Goal: Connect with others: Connect with others

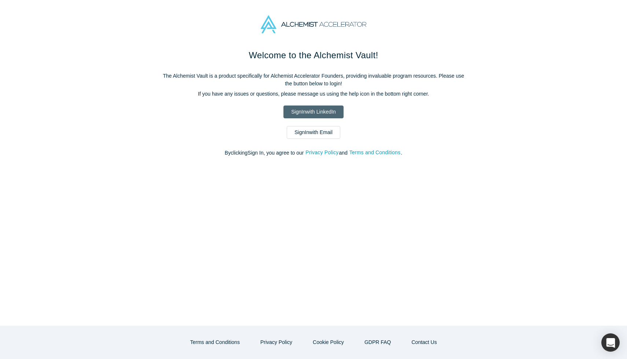
click at [323, 116] on link "Sign In with LinkedIn" at bounding box center [313, 112] width 60 height 13
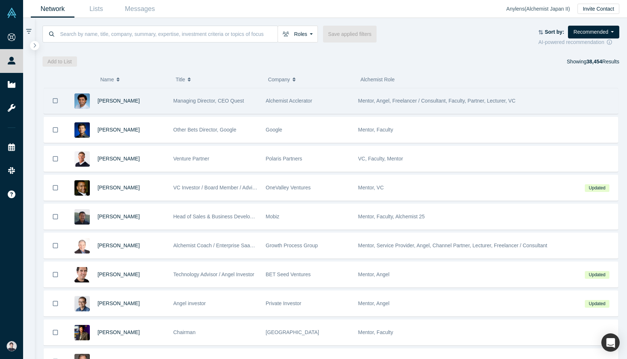
click at [202, 103] on span "Managing Director, CEO Quest" at bounding box center [208, 101] width 71 height 6
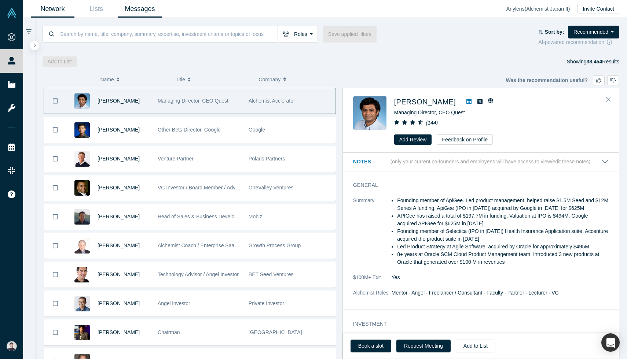
click at [150, 14] on link "Messages" at bounding box center [140, 8] width 44 height 17
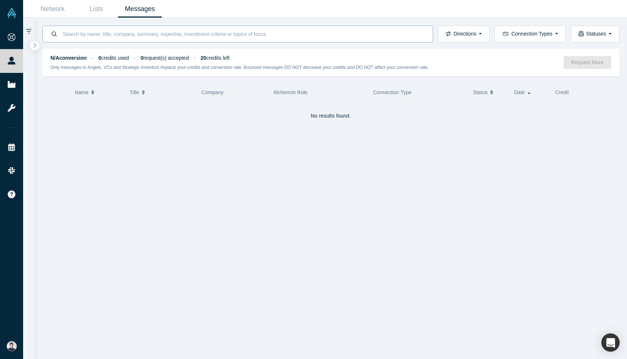
click at [187, 36] on input at bounding box center [243, 33] width 363 height 17
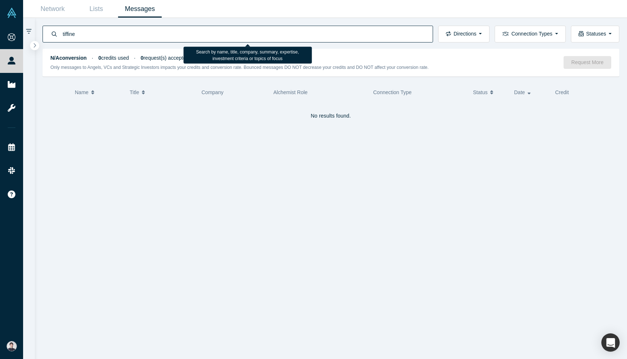
type input "tiffine"
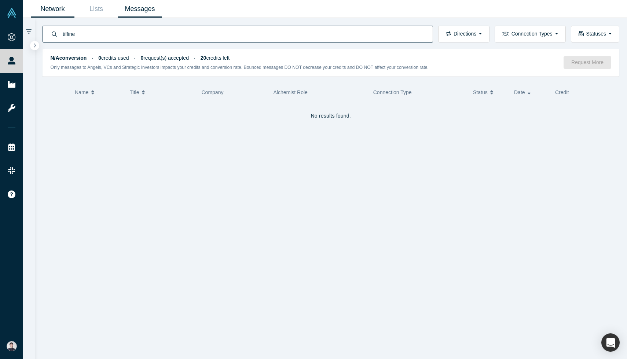
click at [53, 7] on link "Network" at bounding box center [53, 8] width 44 height 17
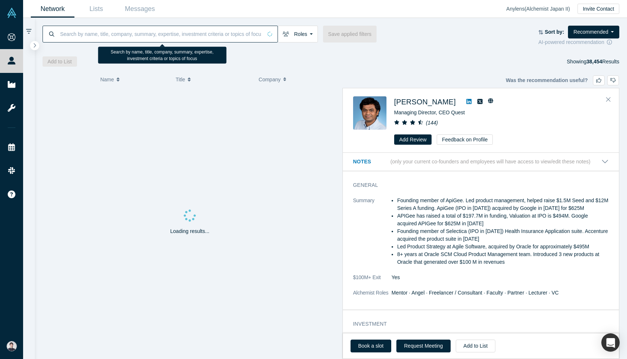
click at [104, 37] on input at bounding box center [160, 33] width 203 height 17
paste input "tiffine"
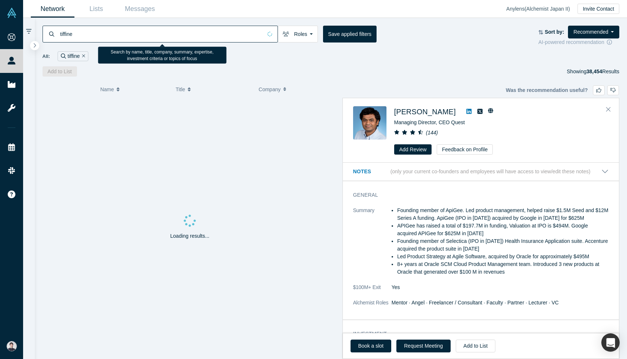
type input "tiffine"
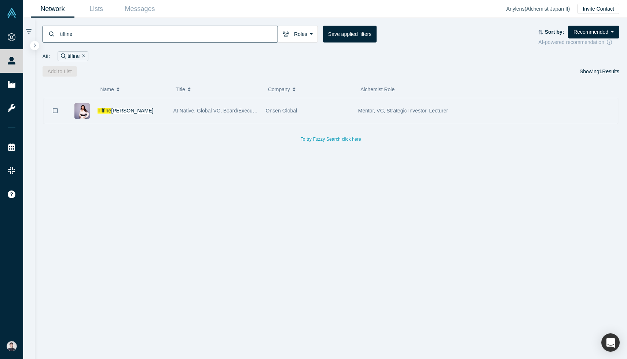
click at [122, 109] on span "Wang" at bounding box center [132, 111] width 42 height 6
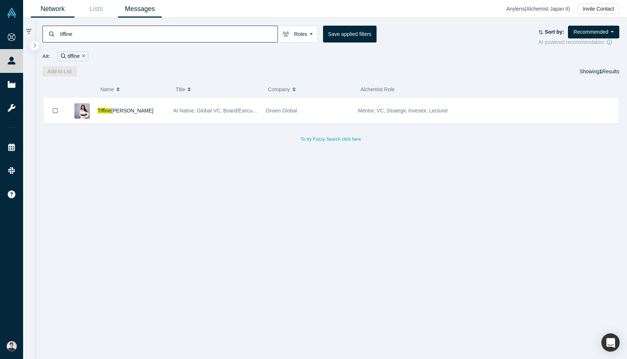
click at [154, 10] on link "Messages" at bounding box center [140, 8] width 44 height 17
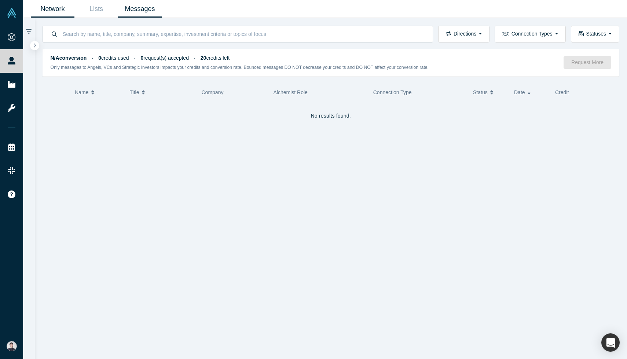
click at [65, 10] on link "Network" at bounding box center [53, 8] width 44 height 17
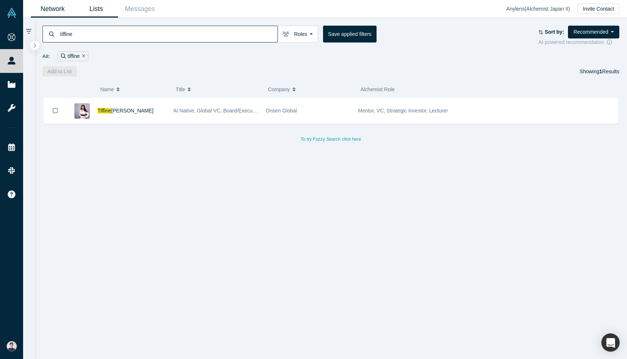
click at [98, 13] on link "Lists" at bounding box center [96, 8] width 44 height 17
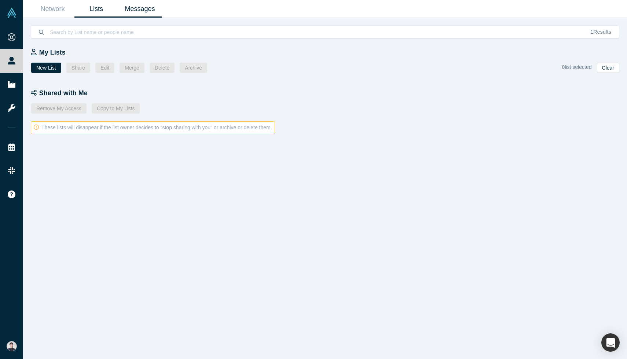
click at [158, 10] on link "Messages" at bounding box center [140, 8] width 44 height 17
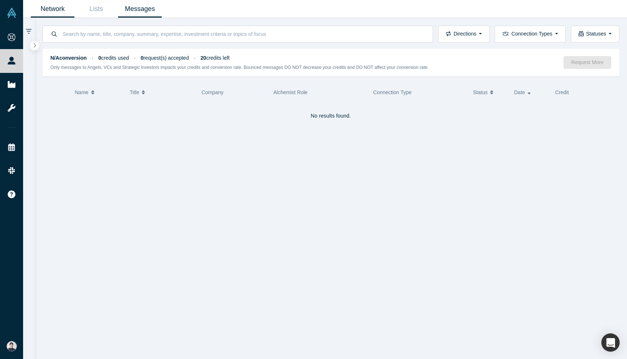
click at [49, 6] on link "Network" at bounding box center [53, 8] width 44 height 17
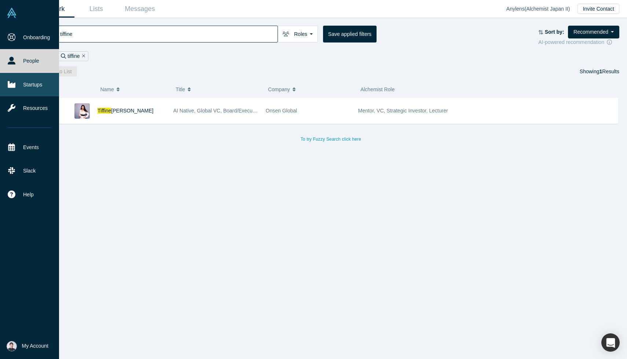
click at [27, 92] on link "Startups" at bounding box center [29, 84] width 59 height 23
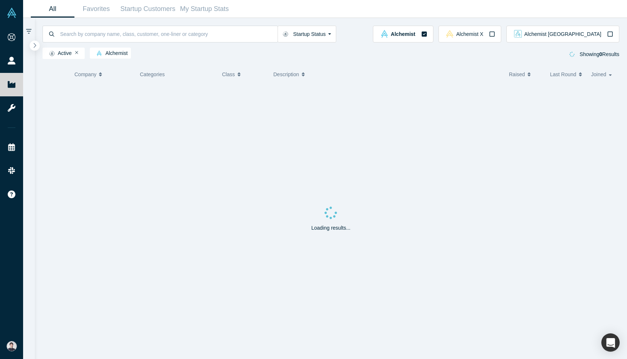
click at [34, 44] on icon "button" at bounding box center [35, 45] width 4 height 5
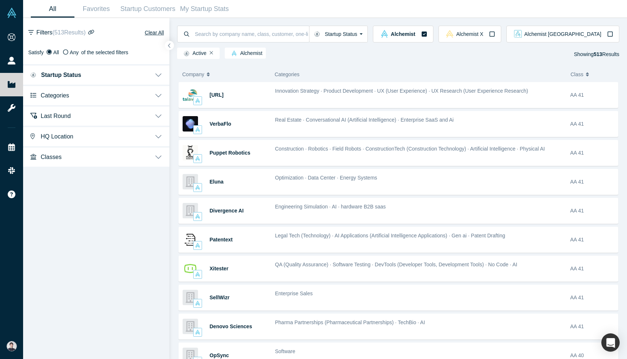
click at [86, 74] on button "Startup Status" at bounding box center [96, 74] width 146 height 21
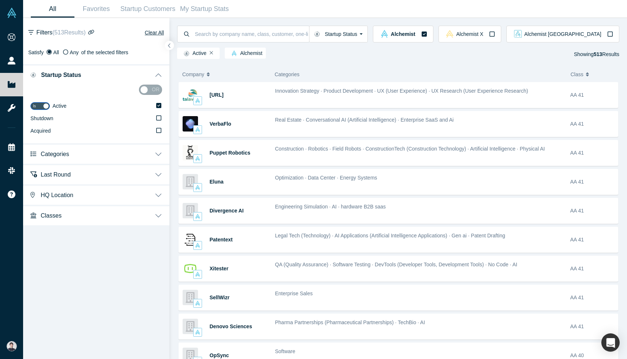
click at [120, 147] on button "Categories" at bounding box center [96, 153] width 146 height 21
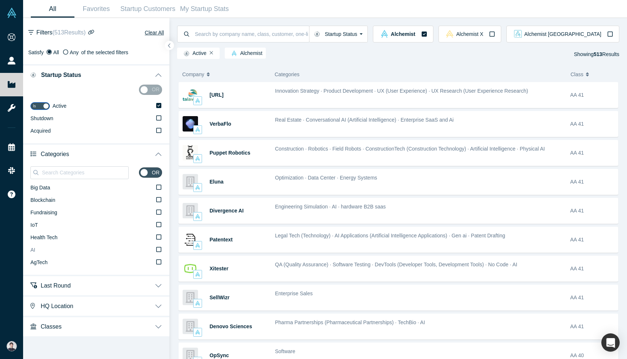
click at [109, 250] on label "AI" at bounding box center [96, 250] width 132 height 12
click at [0, 0] on input "AI" at bounding box center [0, 0] width 0 height 0
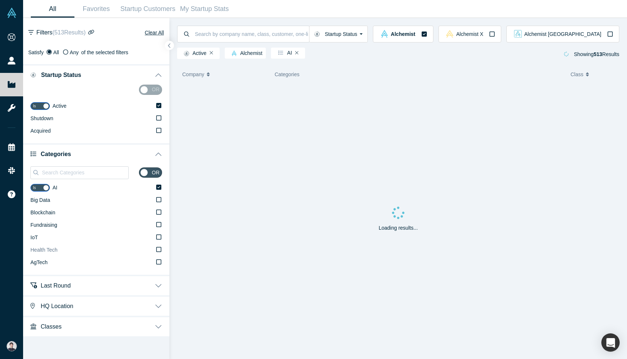
click at [161, 251] on icon at bounding box center [158, 249] width 5 height 5
click at [0, 0] on input "Health Tech" at bounding box center [0, 0] width 0 height 0
click at [158, 186] on icon at bounding box center [158, 187] width 5 height 5
click at [0, 0] on input "AI" at bounding box center [0, 0] width 0 height 0
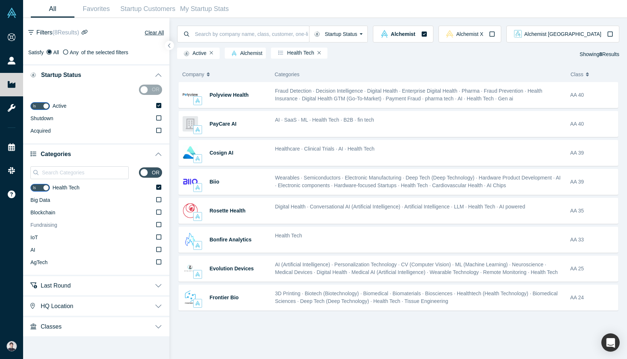
click at [160, 222] on icon at bounding box center [158, 225] width 5 height 6
click at [159, 226] on icon at bounding box center [158, 225] width 5 height 6
click at [0, 0] on input "Fundraising" at bounding box center [0, 0] width 0 height 0
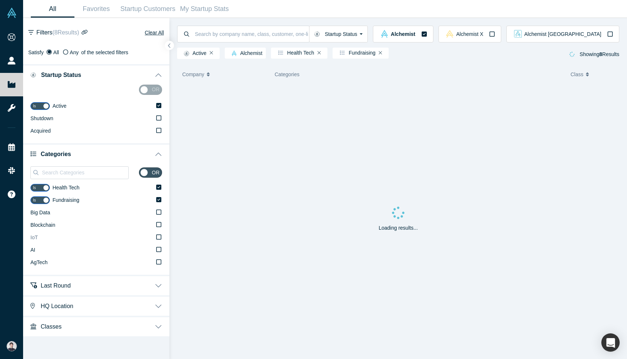
click at [158, 236] on icon at bounding box center [158, 237] width 5 height 6
click at [0, 0] on input "IoT" at bounding box center [0, 0] width 0 height 0
click at [160, 214] on icon at bounding box center [158, 212] width 5 height 5
click at [0, 0] on input "IoT" at bounding box center [0, 0] width 0 height 0
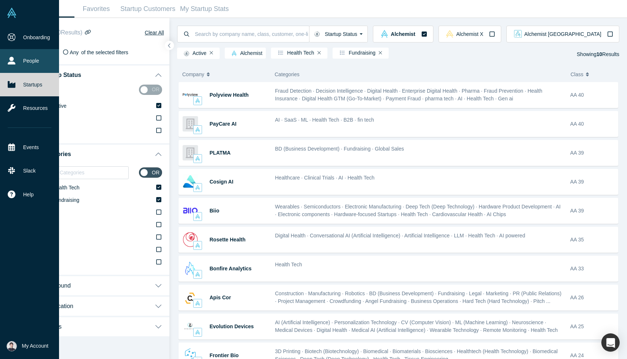
click at [13, 67] on link "People" at bounding box center [29, 60] width 59 height 23
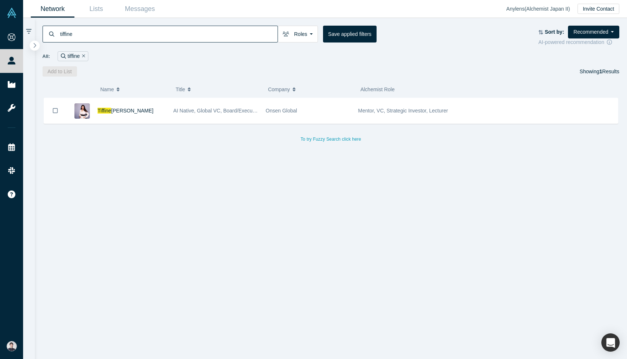
click at [36, 43] on button "button" at bounding box center [35, 46] width 10 height 10
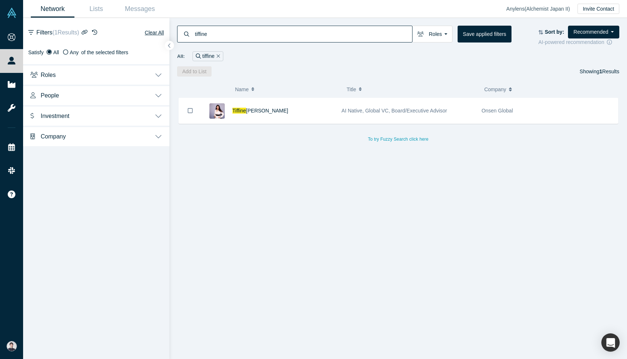
click at [390, 33] on input "tiffine" at bounding box center [303, 33] width 218 height 17
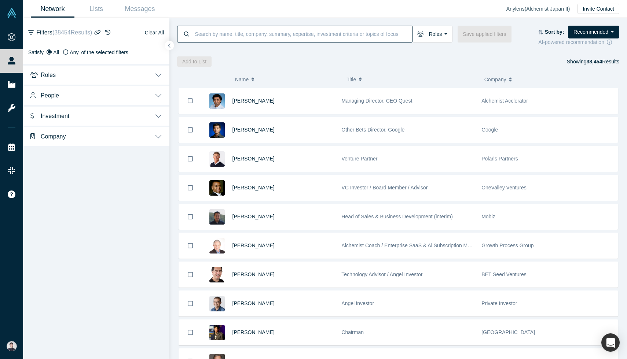
click at [129, 142] on button "Company" at bounding box center [96, 136] width 146 height 21
click at [124, 171] on button "Category" at bounding box center [96, 174] width 146 height 19
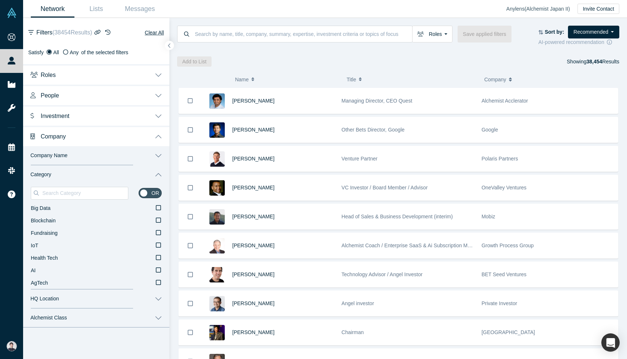
click at [111, 290] on button "HQ Location" at bounding box center [96, 299] width 146 height 19
click at [121, 94] on button "People" at bounding box center [96, 95] width 146 height 21
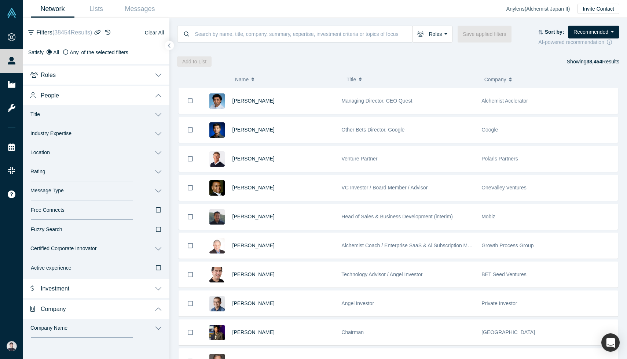
click at [101, 153] on button "Location" at bounding box center [96, 152] width 146 height 19
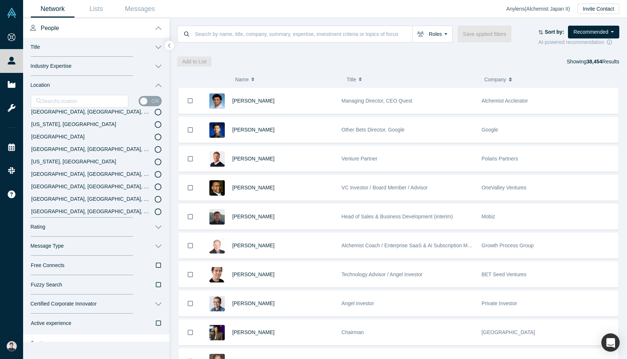
scroll to position [331, 0]
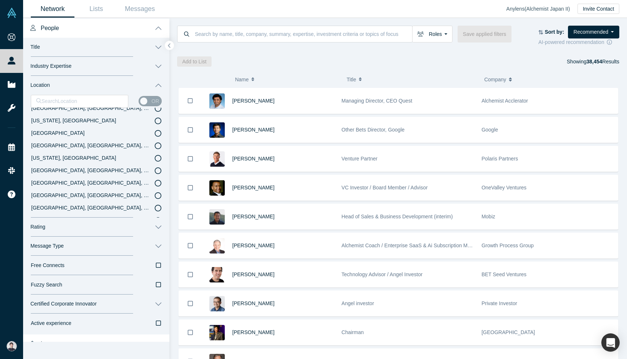
click at [158, 133] on icon at bounding box center [158, 133] width 7 height 7
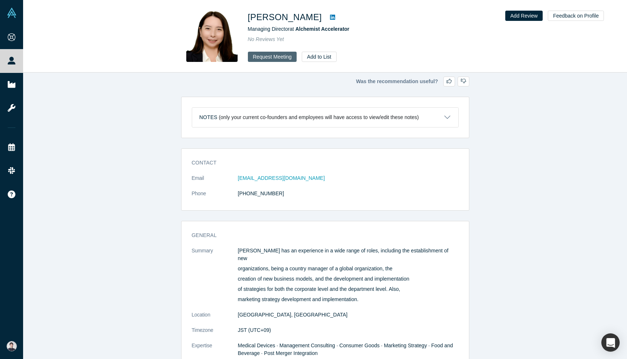
click at [279, 56] on button "Request Meeting" at bounding box center [272, 57] width 49 height 10
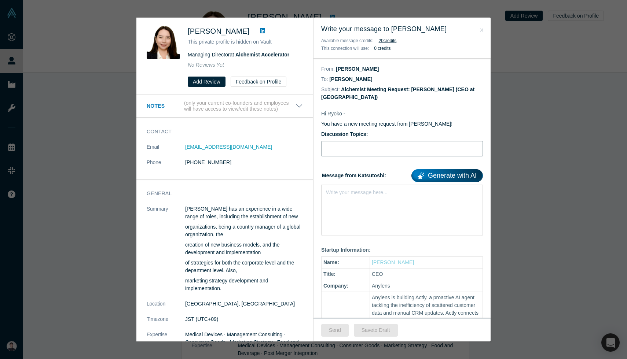
click at [352, 148] on input "Discussion Topics:" at bounding box center [402, 148] width 162 height 15
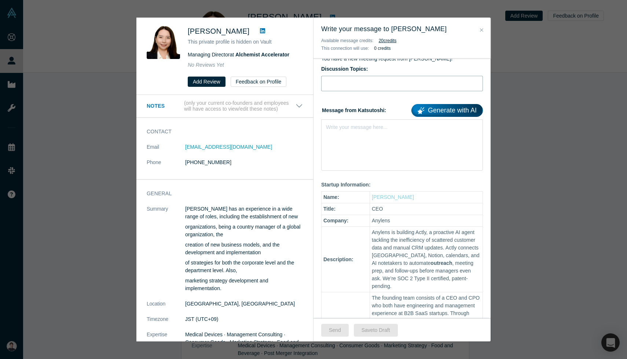
scroll to position [7, 0]
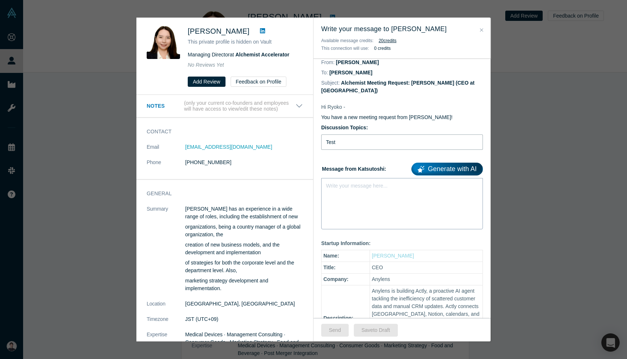
type input "Test"
click at [350, 208] on div "Write your message here..." at bounding box center [402, 203] width 162 height 51
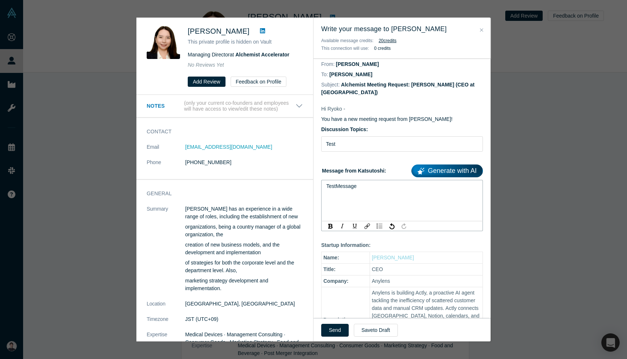
scroll to position [0, 0]
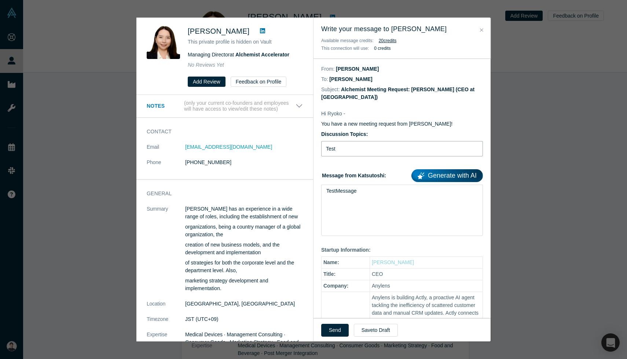
click at [354, 153] on input "Test" at bounding box center [402, 148] width 162 height 15
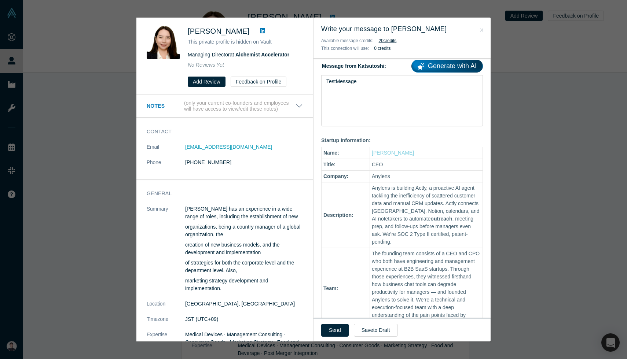
scroll to position [120, 0]
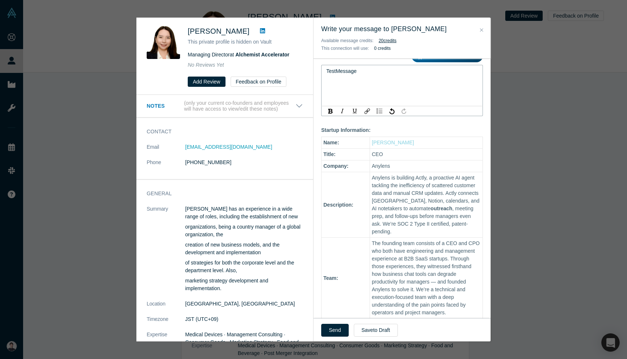
click at [335, 71] on span "TestMessage" at bounding box center [341, 71] width 30 height 6
click at [331, 327] on button "Send" at bounding box center [334, 330] width 27 height 13
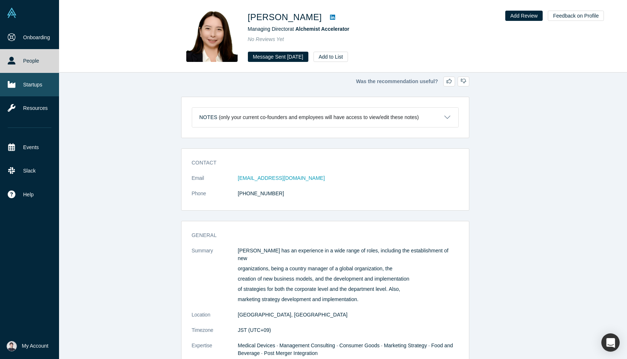
click at [33, 83] on link "Startups" at bounding box center [29, 84] width 59 height 23
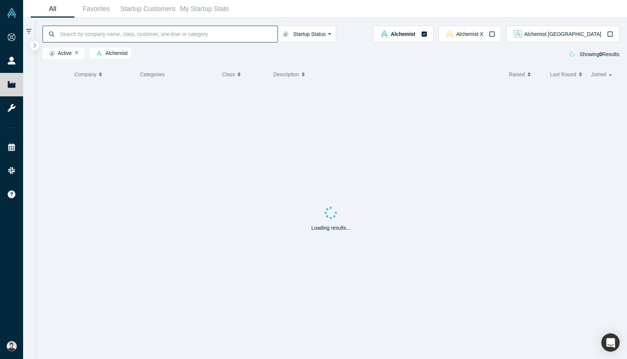
click at [130, 36] on input at bounding box center [168, 33] width 218 height 17
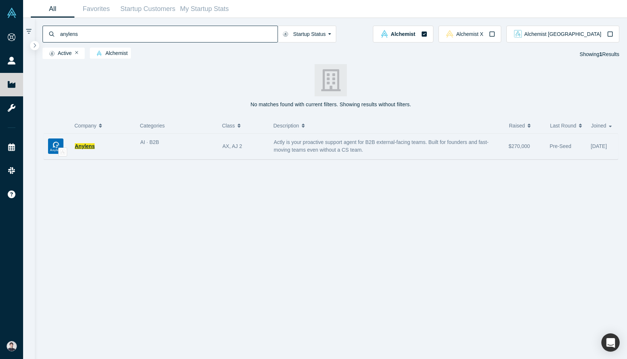
type input "anylens"
click at [82, 147] on span "Anylens" at bounding box center [85, 146] width 20 height 6
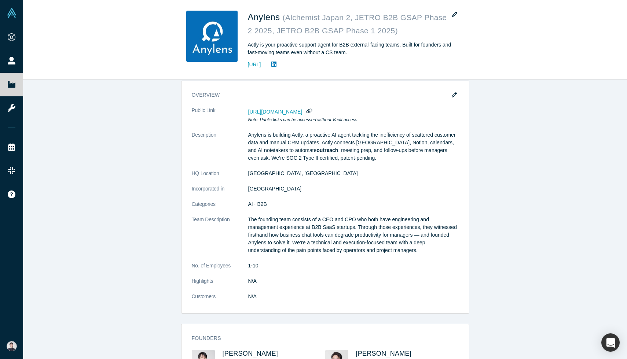
scroll to position [68, 0]
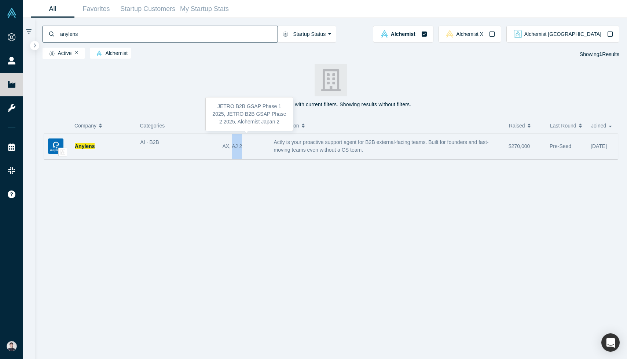
drag, startPoint x: 232, startPoint y: 146, endPoint x: 244, endPoint y: 146, distance: 12.5
click at [244, 146] on div "AX, AJ 2" at bounding box center [245, 146] width 44 height 25
copy div "AJ 2"
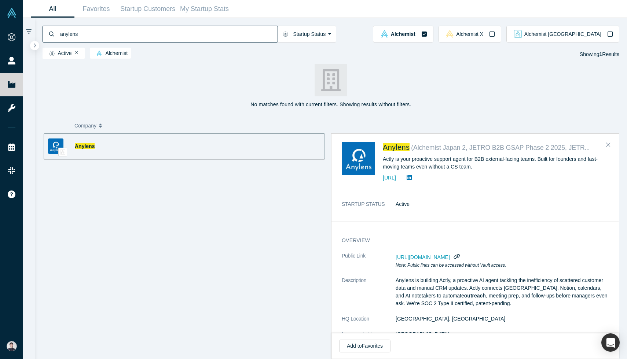
click at [101, 34] on input "anylens" at bounding box center [168, 33] width 218 height 17
paste input "tiffine"
type input "tiffine"
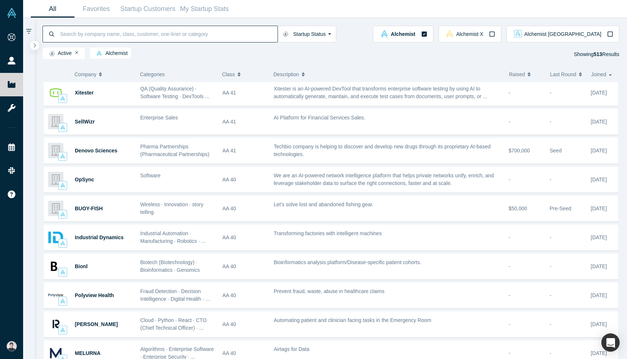
scroll to position [315, 0]
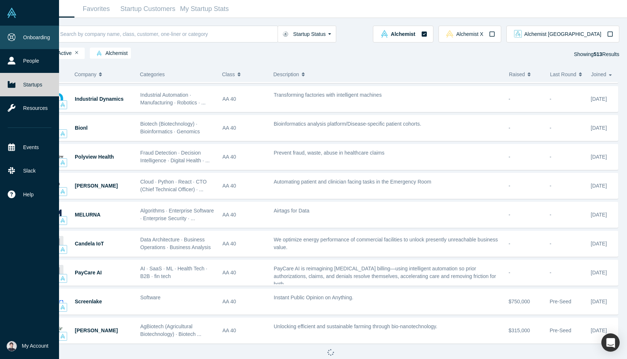
click at [5, 34] on link "Onboarding" at bounding box center [29, 37] width 59 height 23
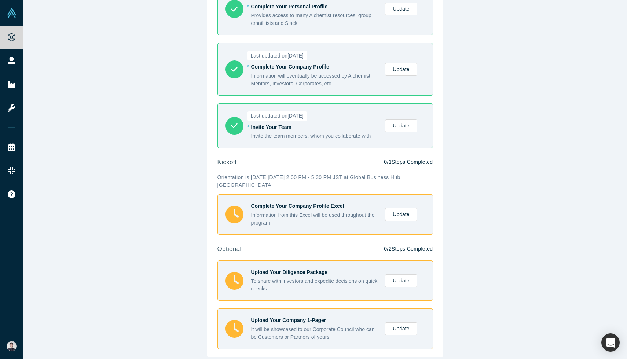
scroll to position [74, 0]
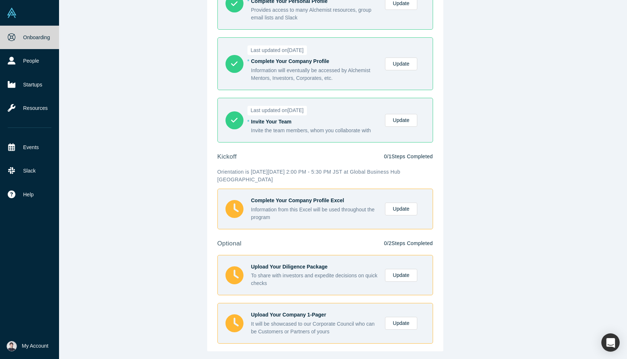
click at [18, 43] on link "Onboarding" at bounding box center [29, 37] width 59 height 23
click at [23, 56] on link "People" at bounding box center [29, 60] width 59 height 23
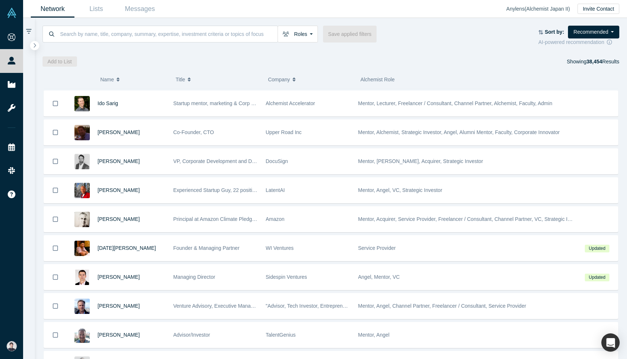
scroll to position [838, 0]
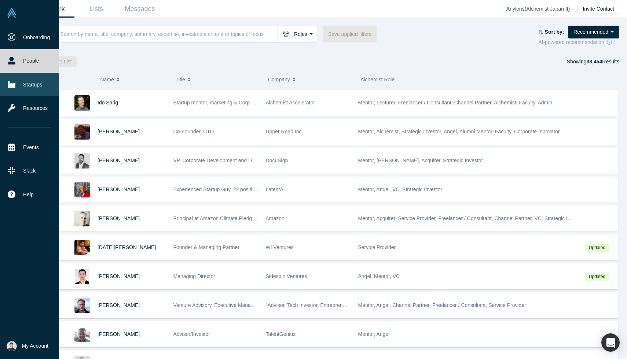
click at [31, 89] on link "Startups" at bounding box center [29, 84] width 59 height 23
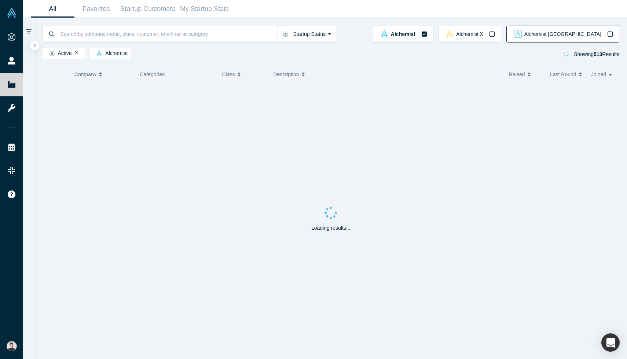
click at [600, 30] on button "Alchemist [GEOGRAPHIC_DATA]" at bounding box center [562, 34] width 113 height 17
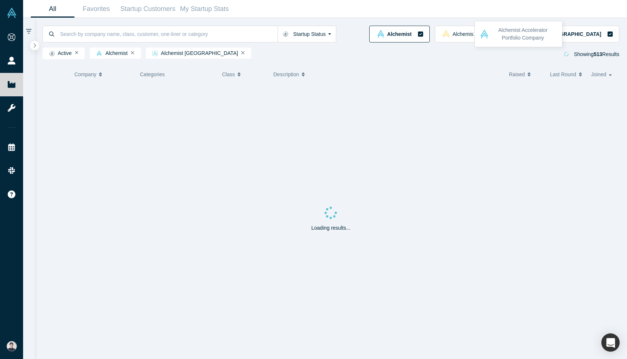
click at [423, 34] on icon "button" at bounding box center [420, 34] width 5 height 5
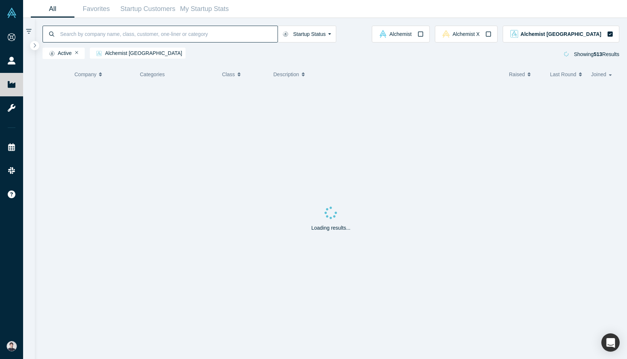
click at [217, 36] on input at bounding box center [168, 33] width 218 height 17
click at [88, 5] on link "Favorites" at bounding box center [96, 8] width 44 height 17
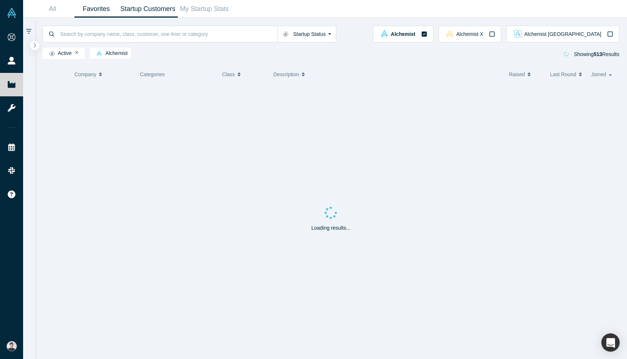
click at [157, 7] on link "Startup Customers" at bounding box center [148, 8] width 60 height 17
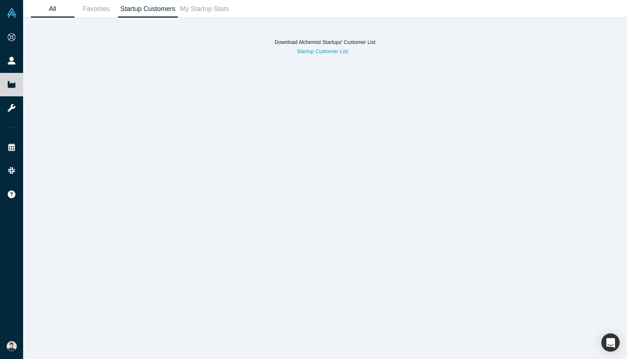
click at [48, 10] on link "All" at bounding box center [53, 8] width 44 height 17
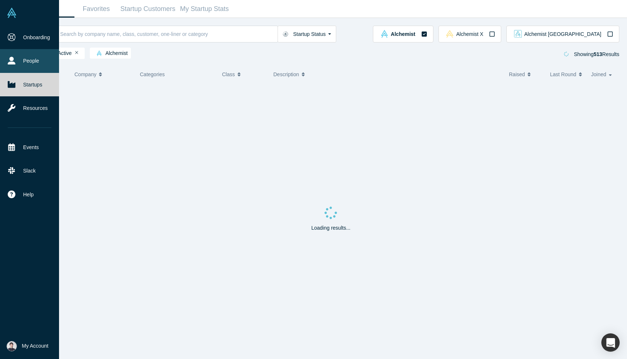
click at [18, 61] on link "People" at bounding box center [29, 60] width 59 height 23
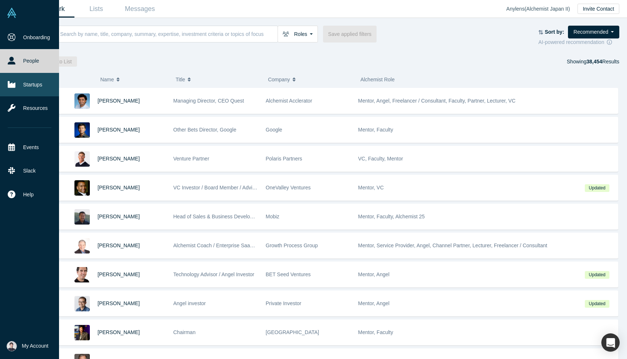
click at [15, 84] on link "Startups" at bounding box center [29, 84] width 59 height 23
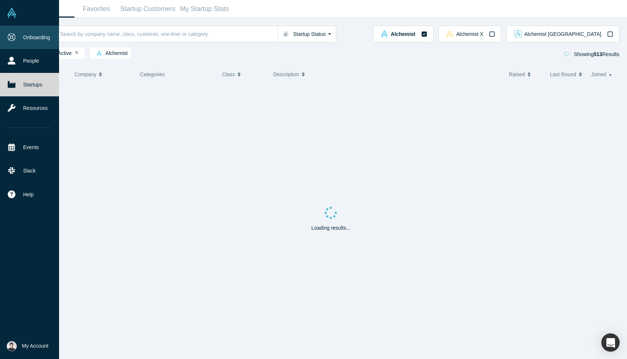
click at [41, 36] on link "Onboarding" at bounding box center [29, 37] width 59 height 23
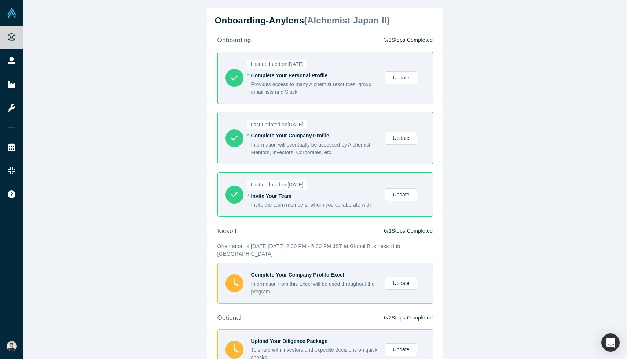
scroll to position [74, 0]
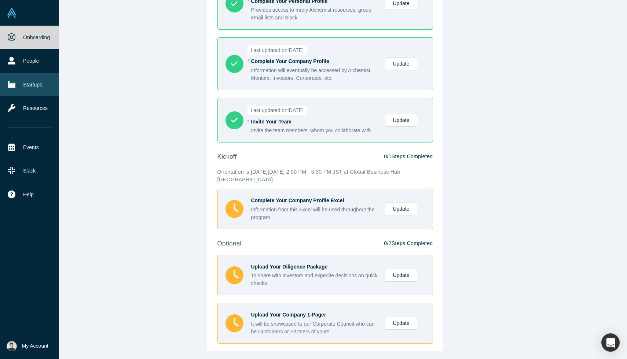
click at [16, 84] on link "Startups" at bounding box center [29, 84] width 59 height 23
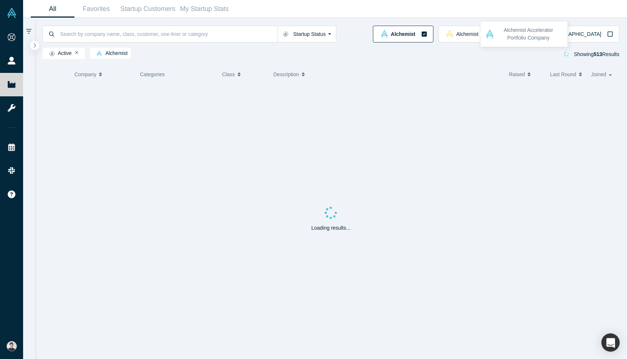
click at [427, 33] on icon "button" at bounding box center [424, 34] width 5 height 5
click at [609, 33] on icon "button" at bounding box center [610, 34] width 6 height 6
click at [423, 33] on icon "button" at bounding box center [420, 34] width 5 height 5
click at [427, 34] on icon "button" at bounding box center [424, 34] width 6 height 6
click at [597, 35] on span "Alchemist [GEOGRAPHIC_DATA]" at bounding box center [562, 34] width 77 height 5
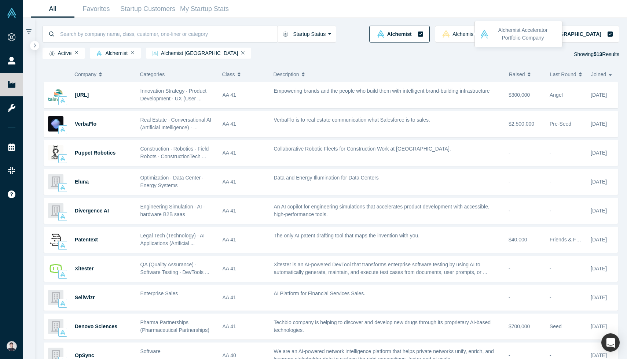
click at [423, 32] on icon "button" at bounding box center [420, 34] width 5 height 5
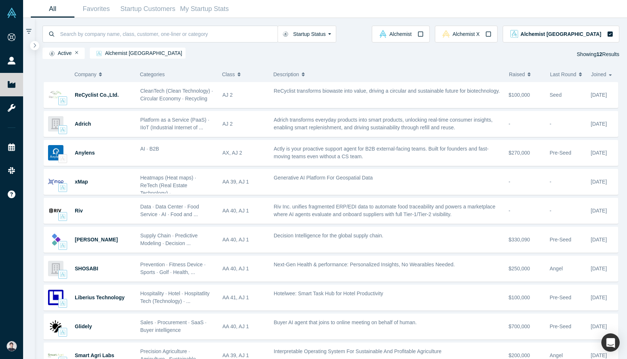
click at [234, 76] on span "Class" at bounding box center [228, 74] width 13 height 15
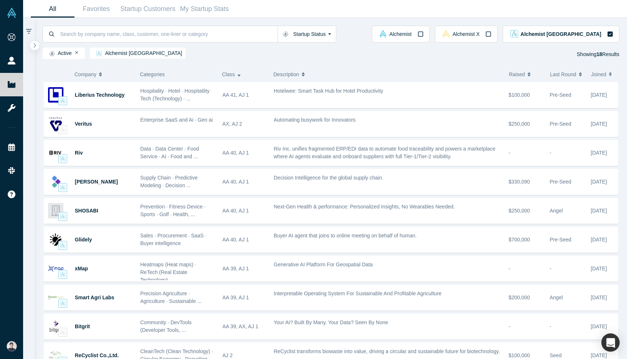
click at [243, 75] on button "Class" at bounding box center [242, 74] width 40 height 15
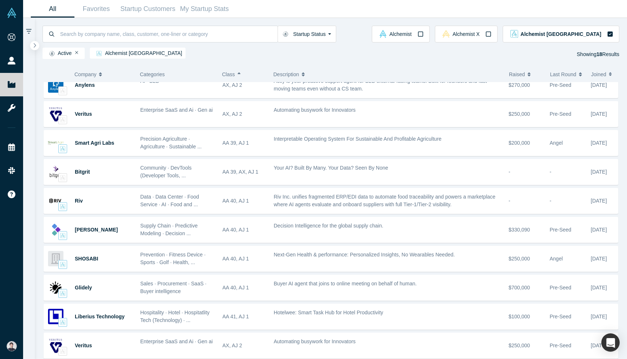
scroll to position [186, 0]
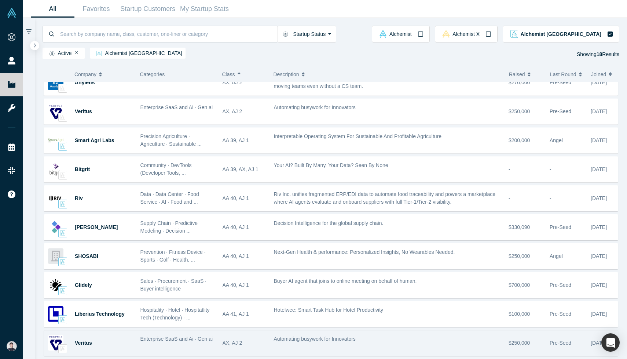
click at [312, 340] on span "Automating busywork for Innovators" at bounding box center [315, 339] width 82 height 6
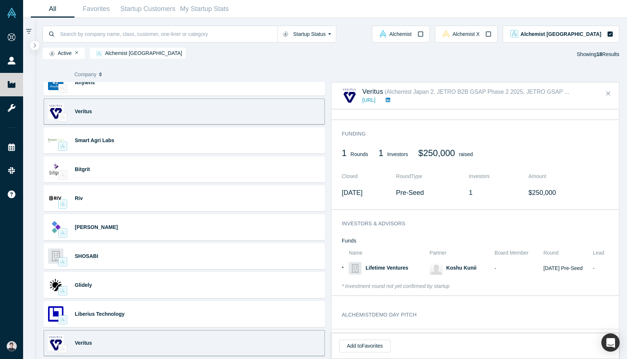
scroll to position [411, 0]
click at [609, 94] on icon "Close" at bounding box center [608, 93] width 4 height 7
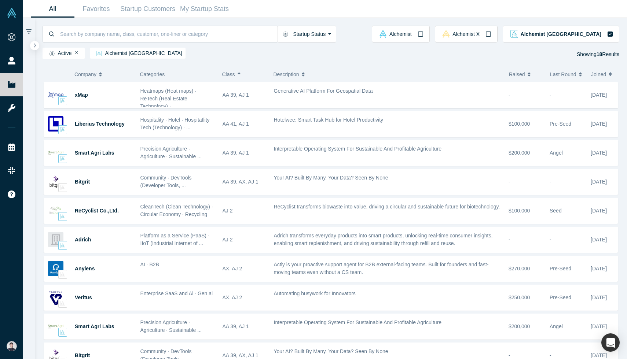
scroll to position [70, 0]
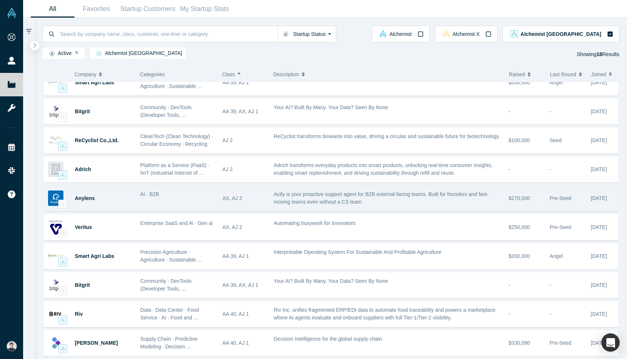
click at [401, 207] on div "Actly is your proactive support agent for B2B external-facing teams. Built for …" at bounding box center [387, 198] width 235 height 23
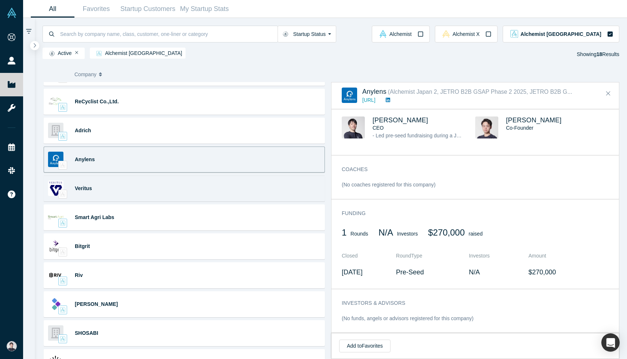
scroll to position [104, 0]
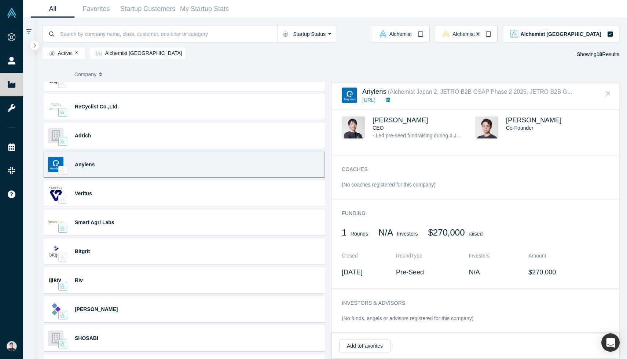
click at [610, 91] on button "Close" at bounding box center [608, 94] width 11 height 12
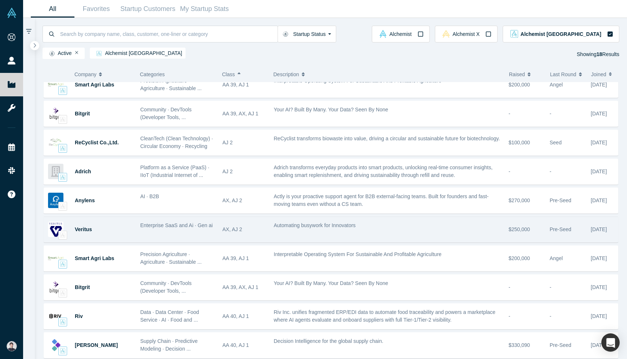
scroll to position [90, 0]
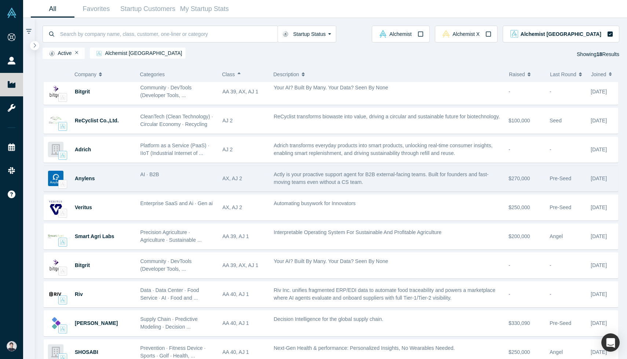
click at [350, 185] on span "Actly is your proactive support agent for B2B external-facing teams. Built for …" at bounding box center [381, 179] width 215 height 14
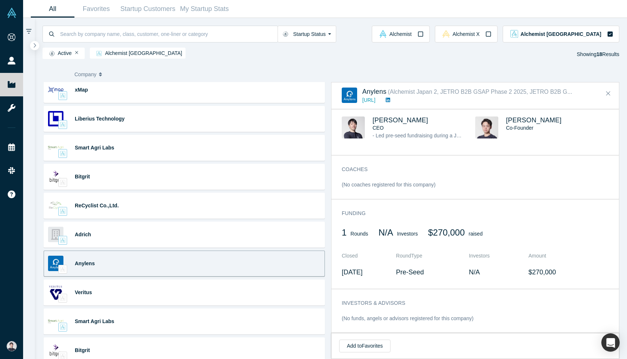
scroll to position [0, 0]
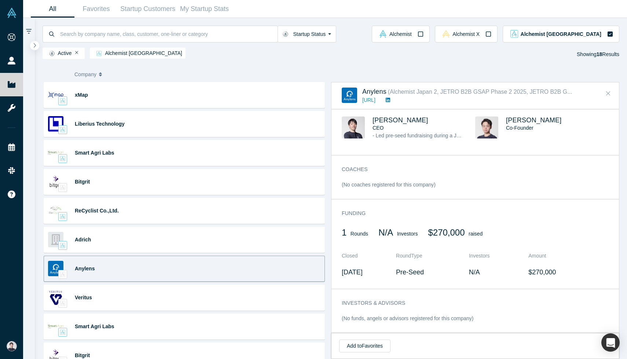
click at [610, 93] on icon "Close" at bounding box center [608, 93] width 4 height 7
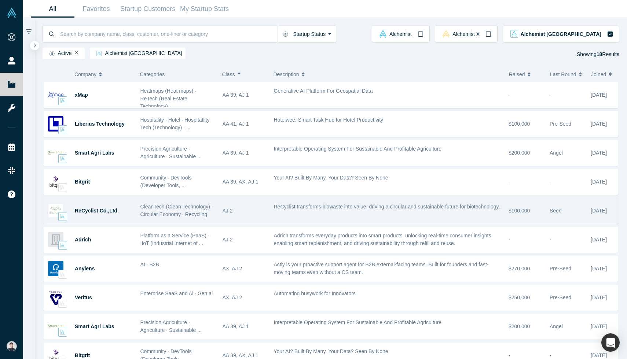
click at [189, 214] on span "CleanTech (Clean Technology) · Circular Economy · Recycling" at bounding box center [176, 211] width 73 height 14
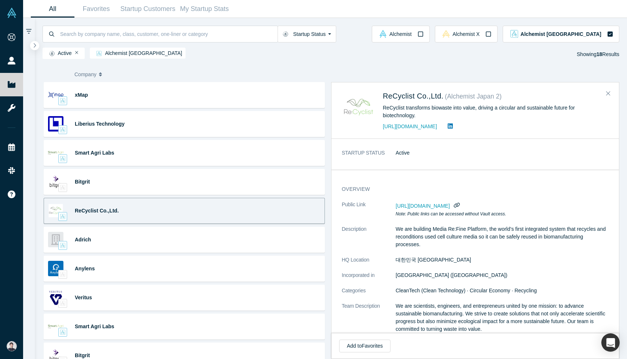
scroll to position [198, 0]
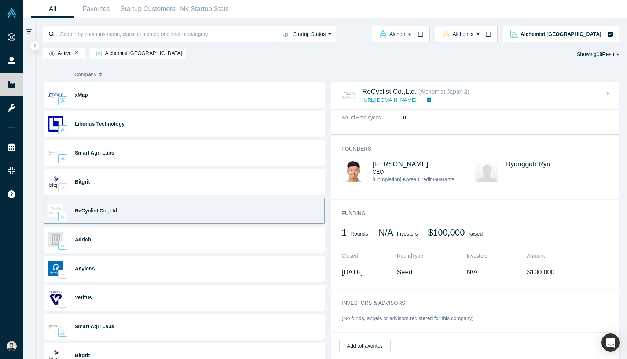
click at [606, 88] on button "Close" at bounding box center [608, 94] width 11 height 12
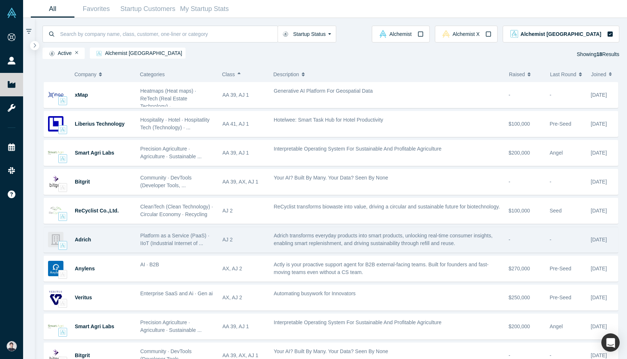
click at [287, 234] on span "Adrich transforms everyday products into smart products, unlocking real-time co…" at bounding box center [383, 240] width 219 height 14
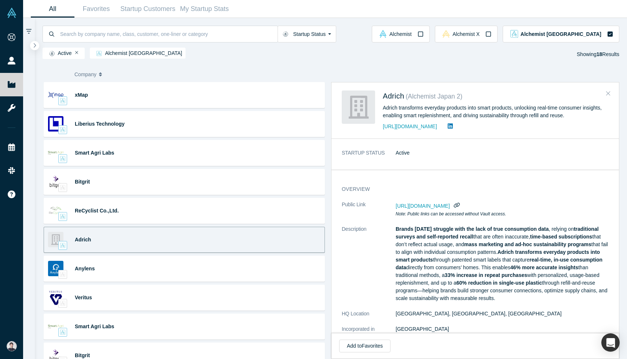
click at [609, 96] on icon "Close" at bounding box center [608, 93] width 4 height 7
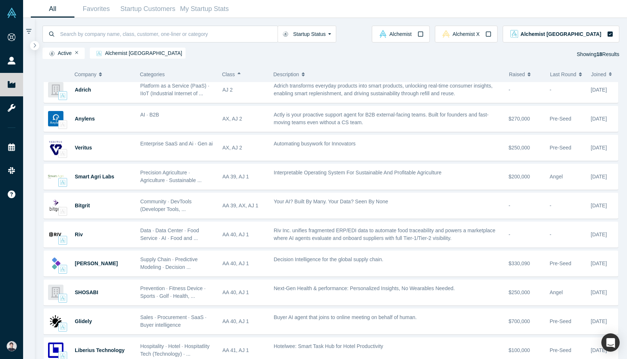
scroll to position [119, 0]
